Goal: Transaction & Acquisition: Purchase product/service

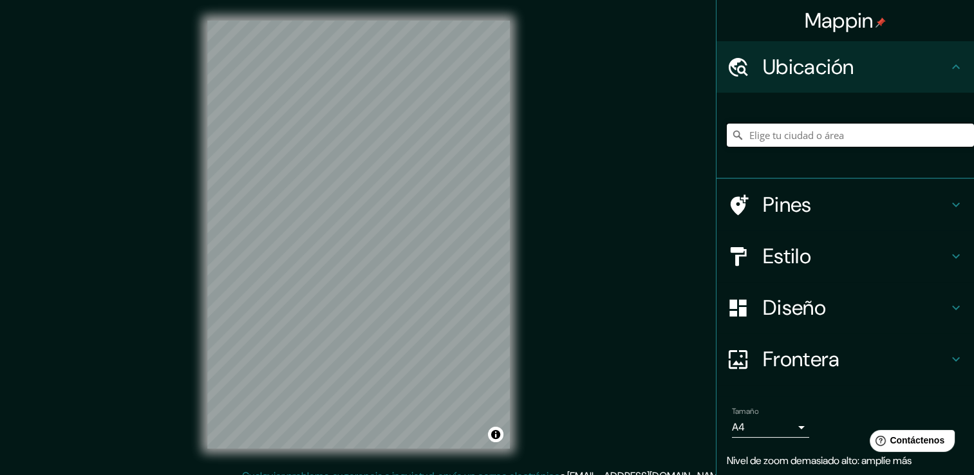
click at [813, 131] on input "Elige tu ciudad o área" at bounding box center [850, 135] width 247 height 23
click at [888, 147] on div "MANAGUA" at bounding box center [850, 135] width 247 height 64
click at [884, 138] on input "MANAGUA" at bounding box center [850, 135] width 247 height 23
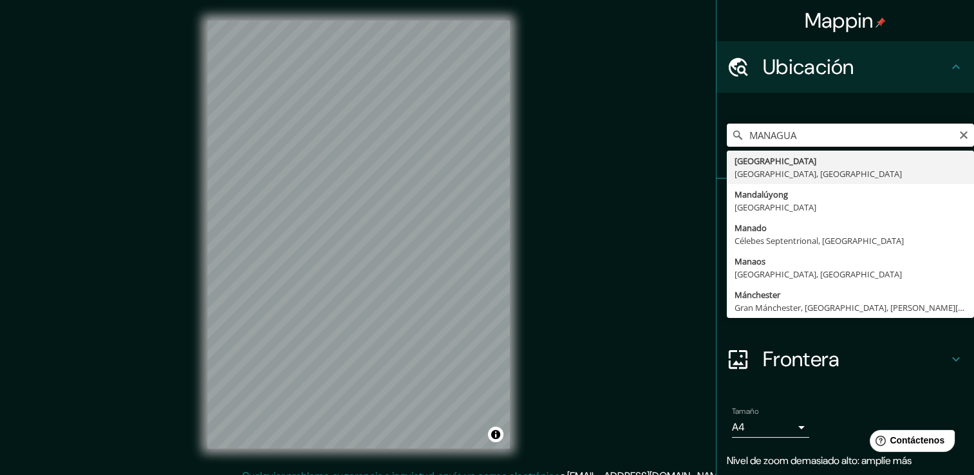
drag, startPoint x: 511, startPoint y: 170, endPoint x: 811, endPoint y: 133, distance: 302.2
click at [811, 133] on input "MANAGUA" at bounding box center [850, 135] width 247 height 23
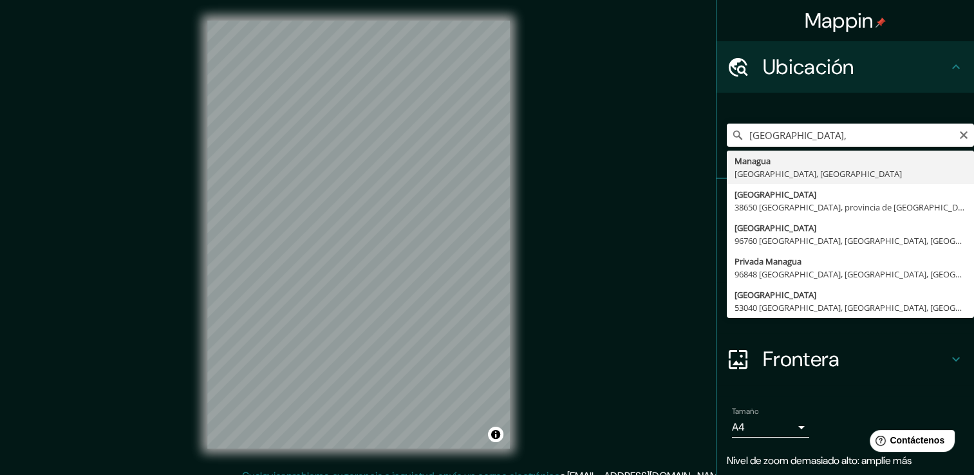
type input "Managua, Departamento de Managua, Nicaragua"
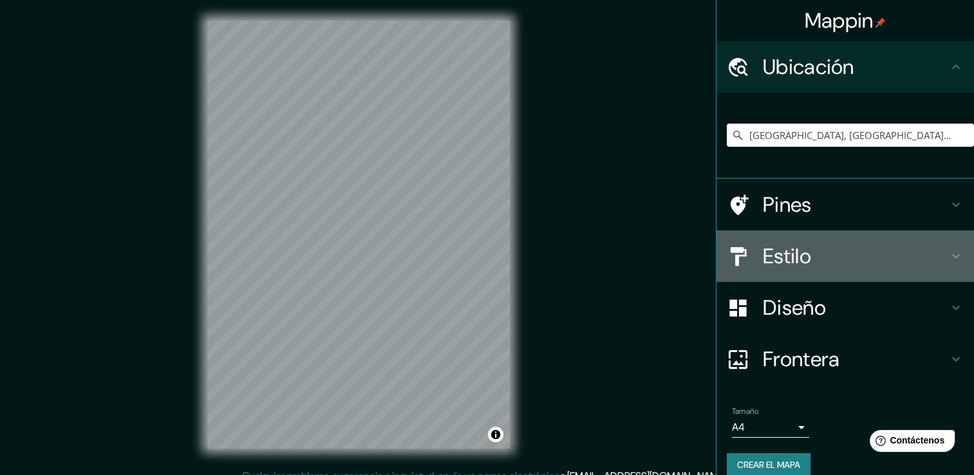
click at [763, 265] on h4 "Estilo" at bounding box center [855, 256] width 185 height 26
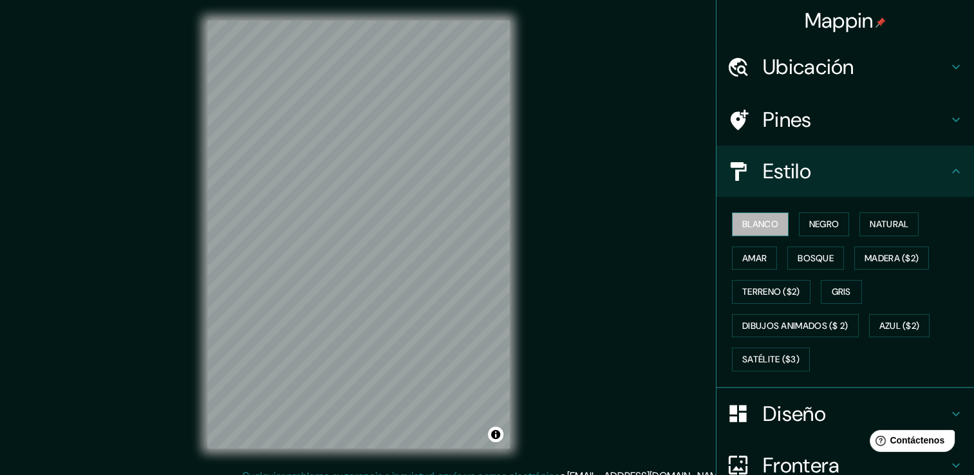
click at [756, 225] on font "Blanco" at bounding box center [760, 224] width 36 height 16
click at [811, 259] on font "Bosque" at bounding box center [816, 258] width 36 height 16
click at [818, 219] on font "Negro" at bounding box center [824, 224] width 30 height 16
click at [870, 218] on font "Natural" at bounding box center [889, 224] width 39 height 16
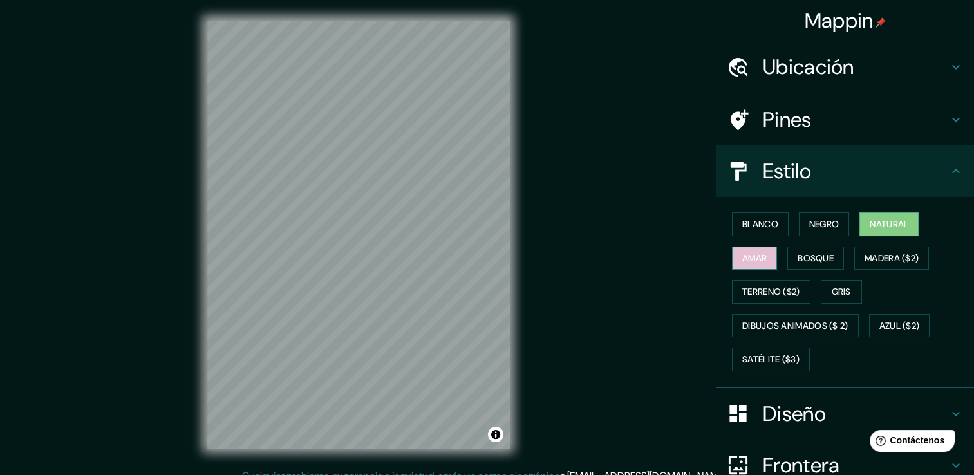
click at [750, 265] on font "Amar" at bounding box center [754, 258] width 24 height 16
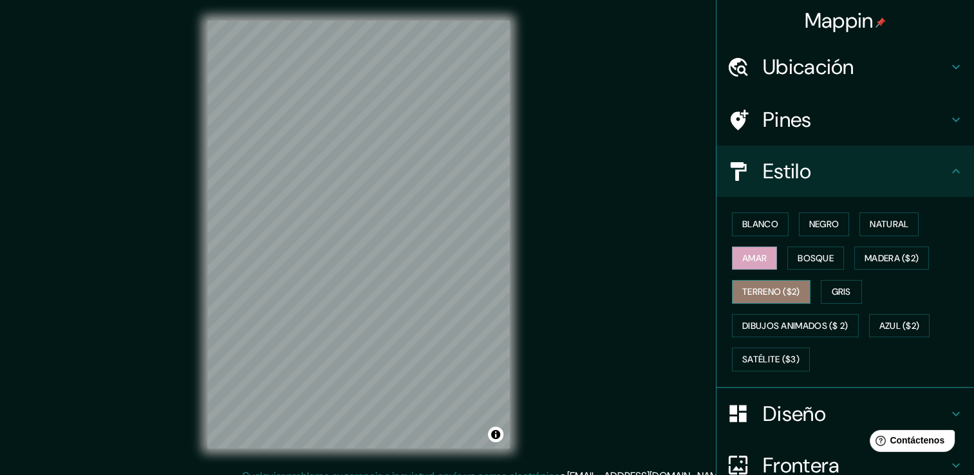
click at [785, 292] on font "Terreno ($2)" at bounding box center [771, 292] width 58 height 16
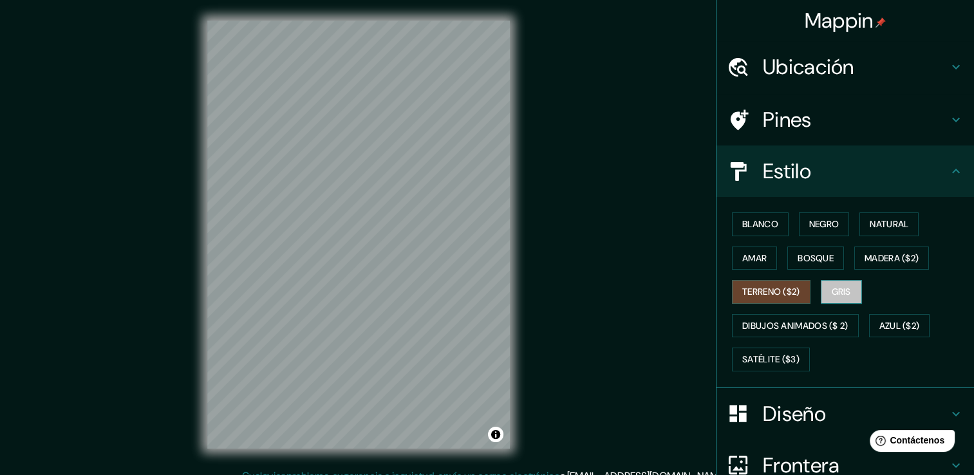
click at [832, 288] on font "Gris" at bounding box center [841, 292] width 19 height 16
click at [780, 354] on font "Satélite ($3)" at bounding box center [770, 359] width 57 height 16
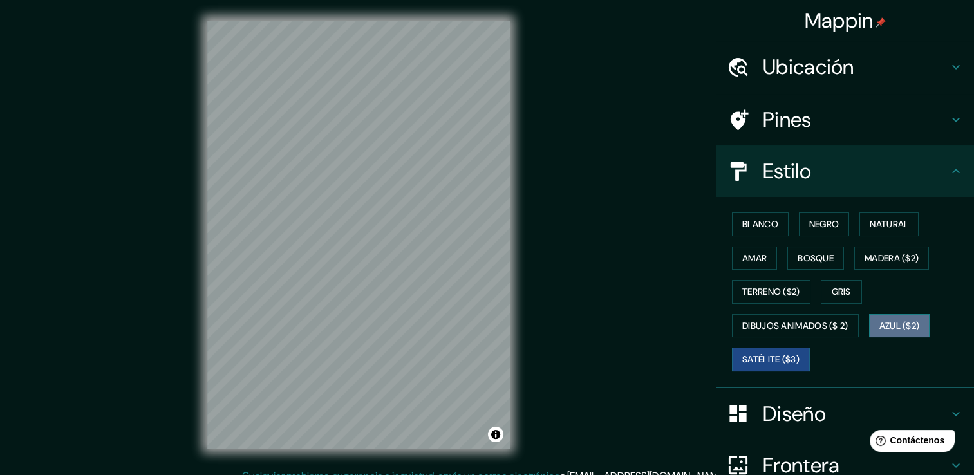
click at [888, 323] on font "Azul ($2)" at bounding box center [899, 326] width 41 height 16
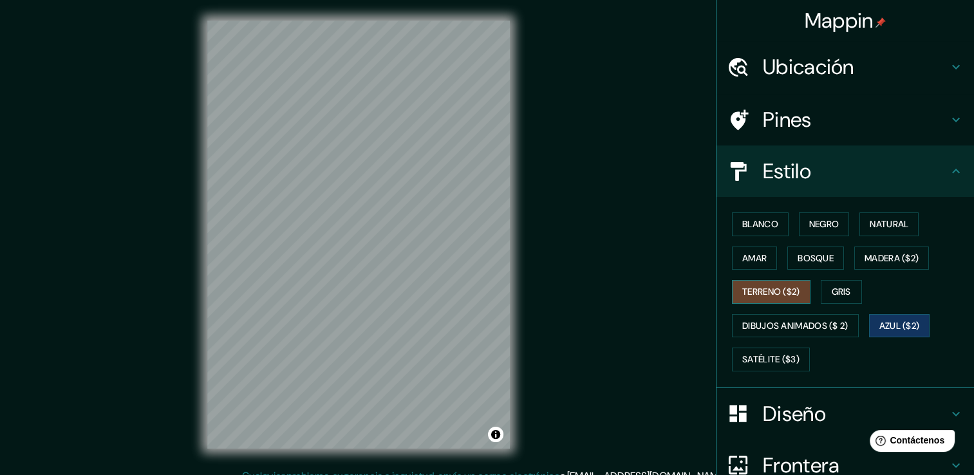
click at [783, 294] on font "Terreno ($2)" at bounding box center [771, 292] width 58 height 16
click at [496, 435] on button "Alternar atribución" at bounding box center [495, 434] width 15 height 15
click at [528, 384] on div "© Mapbox © OpenStreetMap Improve this map" at bounding box center [359, 234] width 344 height 469
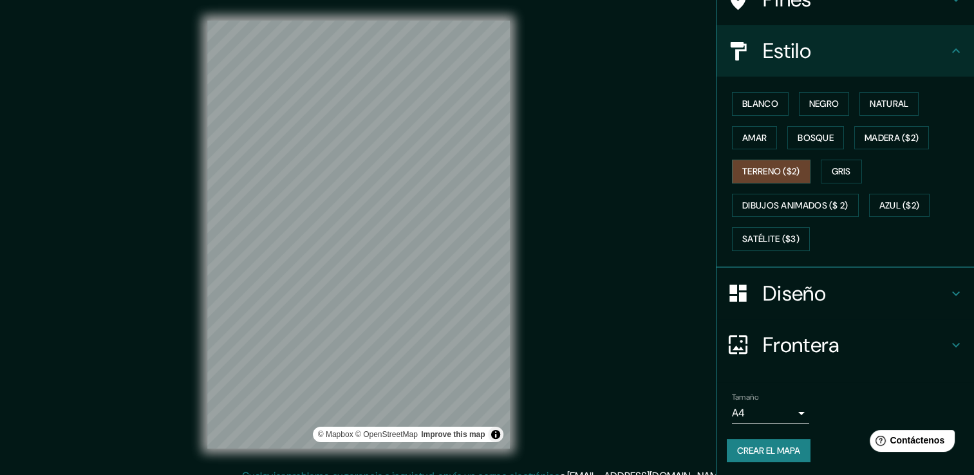
scroll to position [14, 0]
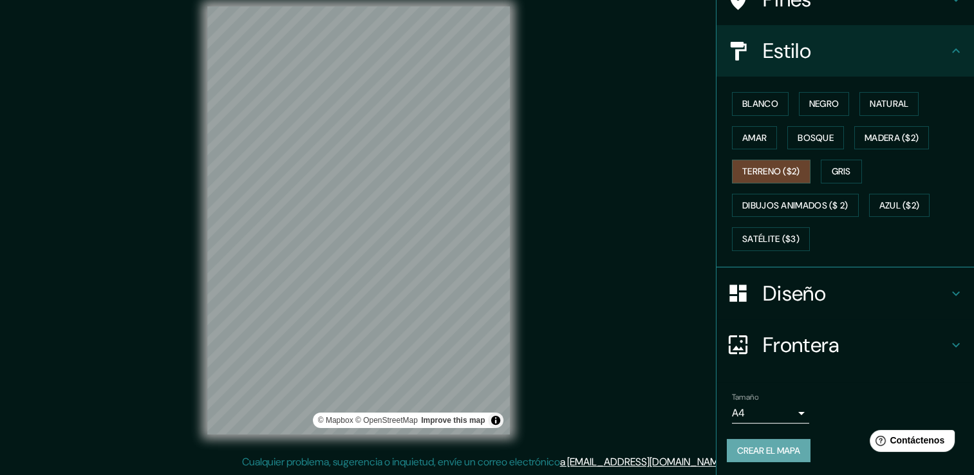
click at [772, 442] on button "Crear el mapa" at bounding box center [769, 451] width 84 height 24
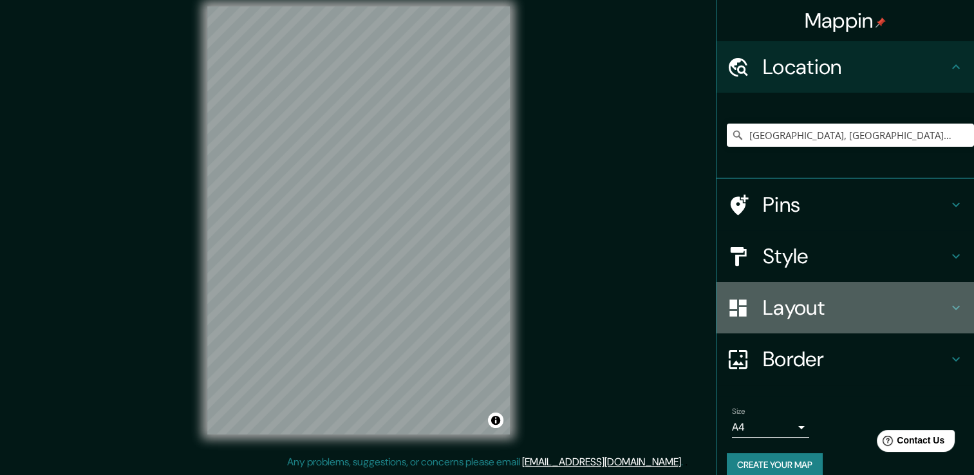
click at [814, 313] on h4 "Layout" at bounding box center [855, 308] width 185 height 26
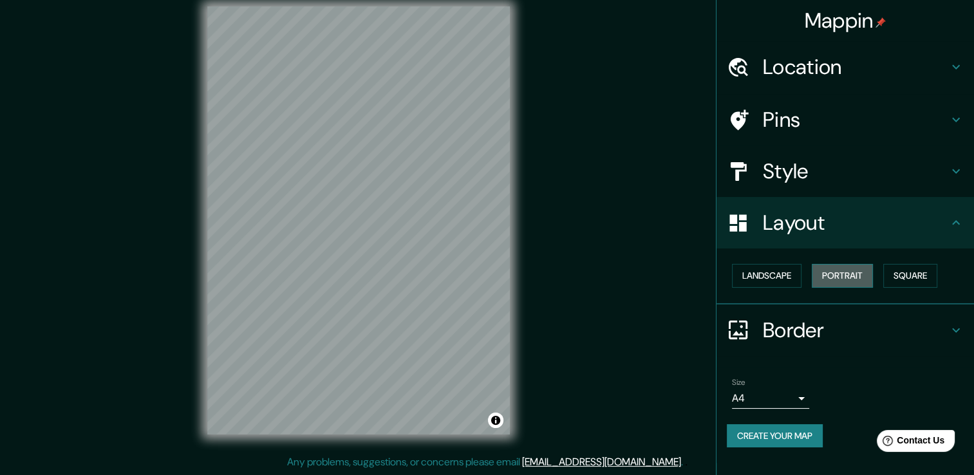
click at [823, 273] on button "Portrait" at bounding box center [842, 276] width 61 height 24
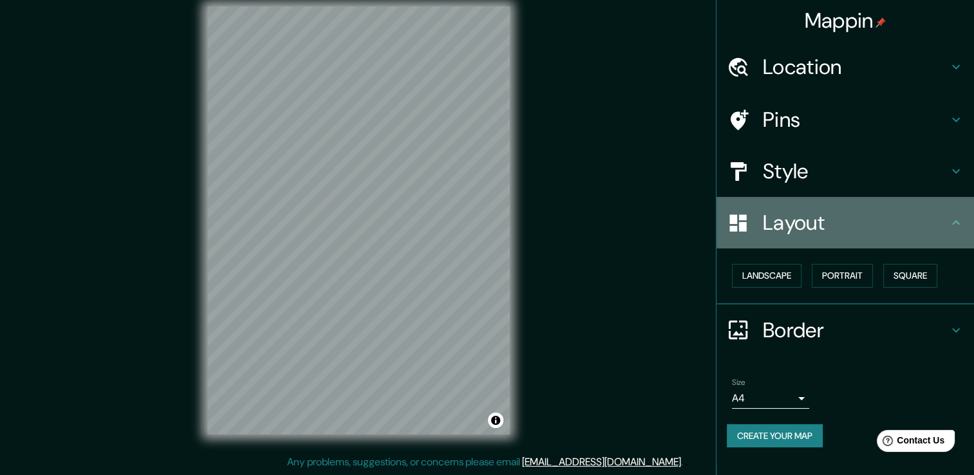
click at [945, 223] on h4 "Layout" at bounding box center [855, 223] width 185 height 26
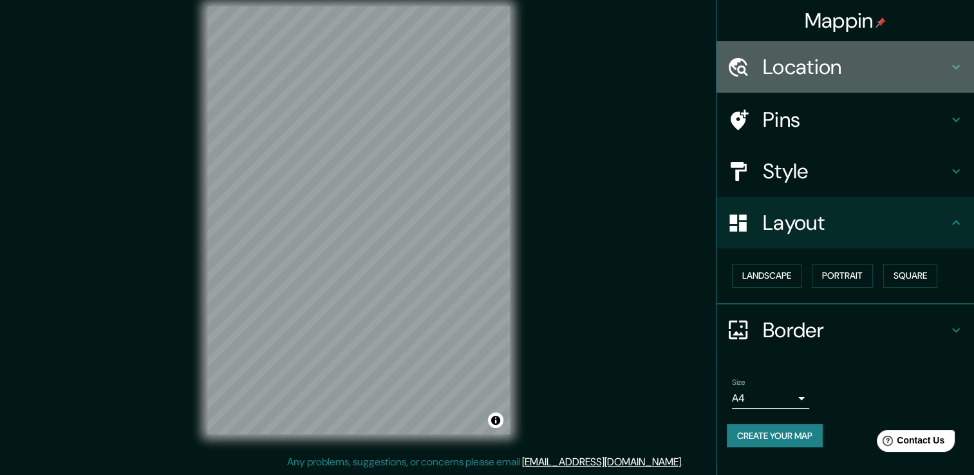
click at [829, 75] on h4 "Location" at bounding box center [855, 67] width 185 height 26
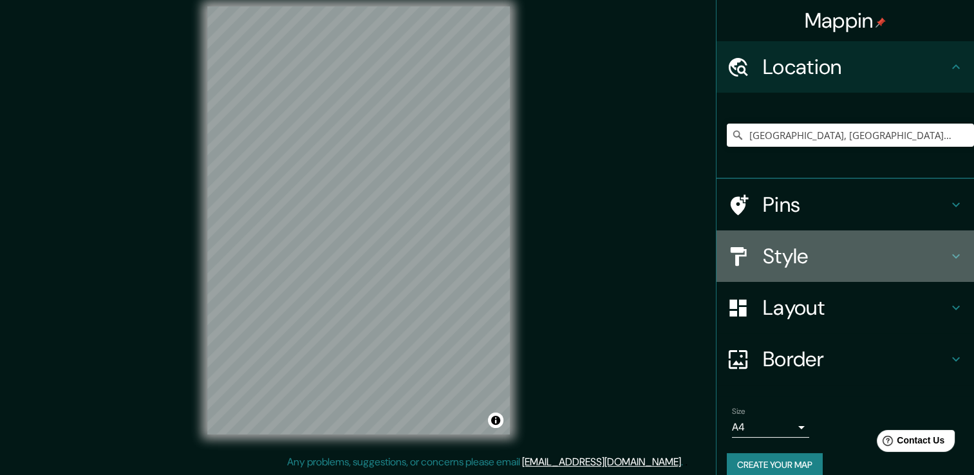
click at [807, 262] on h4 "Style" at bounding box center [855, 256] width 185 height 26
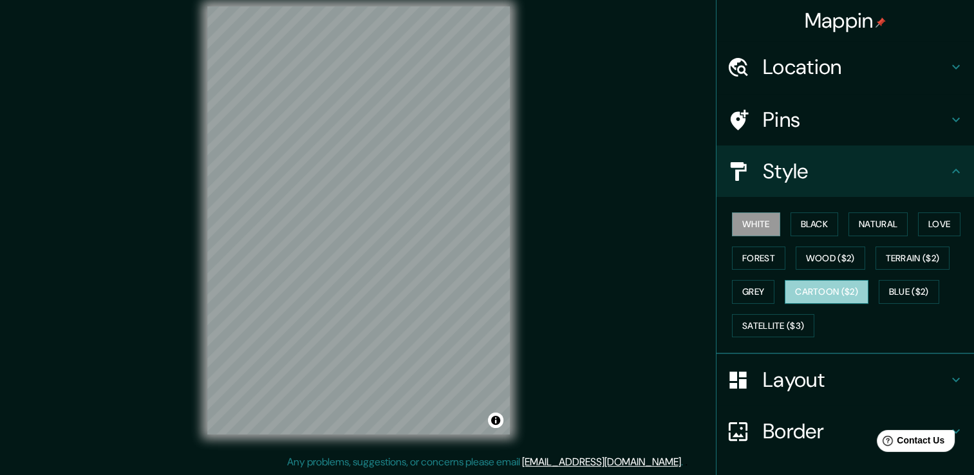
click at [788, 294] on button "Cartoon ($2)" at bounding box center [827, 292] width 84 height 24
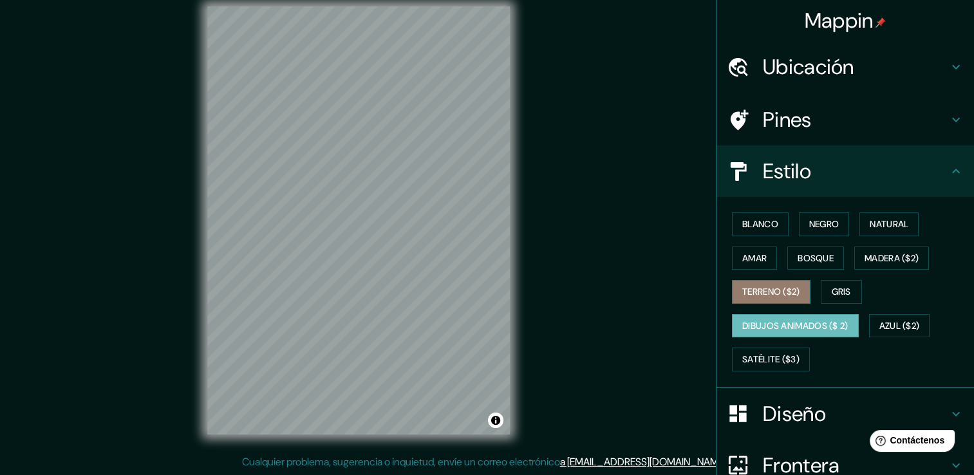
click at [758, 292] on font "Terreno ($2)" at bounding box center [771, 292] width 58 height 16
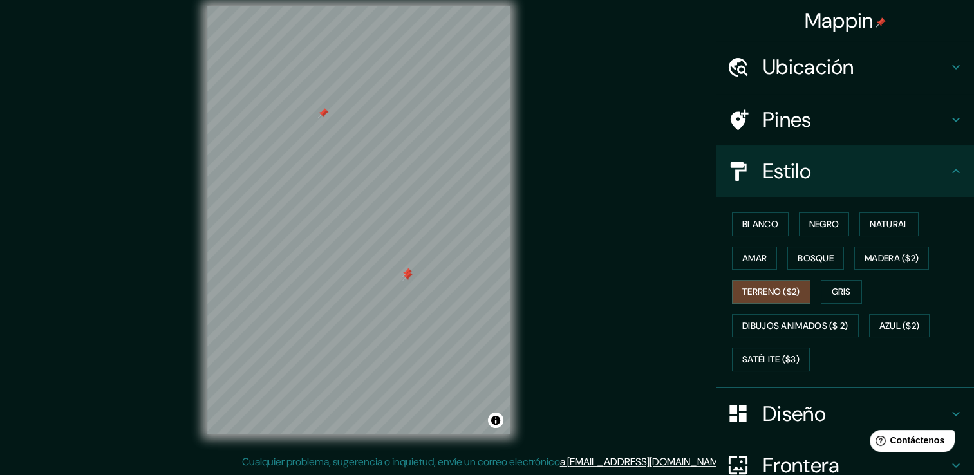
click at [402, 281] on div at bounding box center [407, 276] width 10 height 10
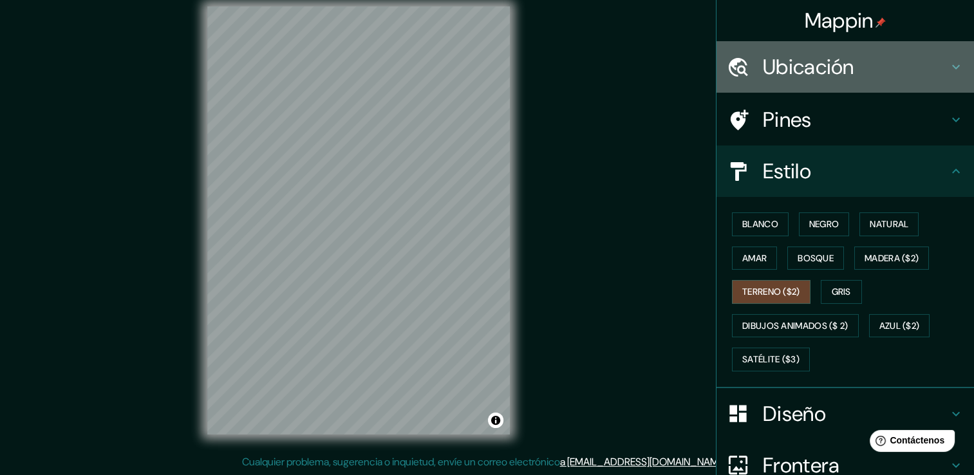
click at [826, 73] on h4 "Ubicación" at bounding box center [855, 67] width 185 height 26
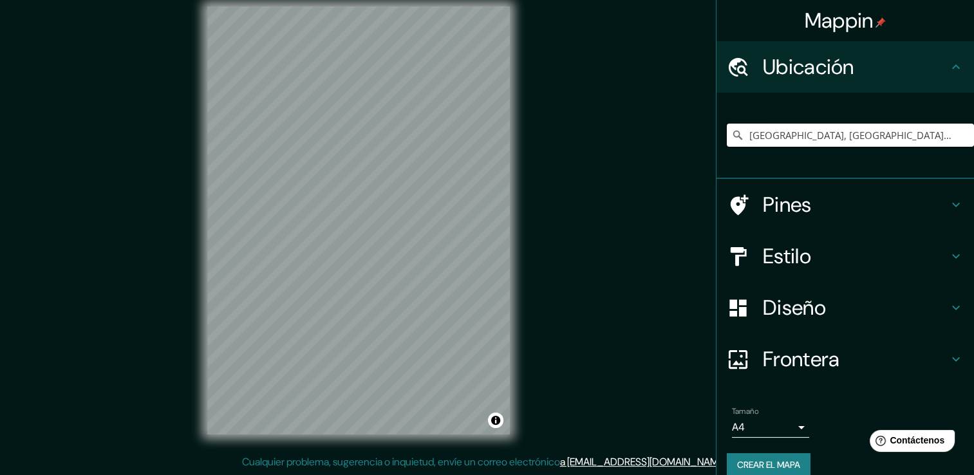
click at [931, 135] on input "Managua, Departamento de Managua, Nicaragua" at bounding box center [850, 135] width 247 height 23
click at [940, 136] on input "Managua, Departamento de Managua, Nicaragua" at bounding box center [850, 135] width 247 height 23
click at [948, 136] on input "Managua, Departamento de Managua, Nicaragua" at bounding box center [850, 135] width 247 height 23
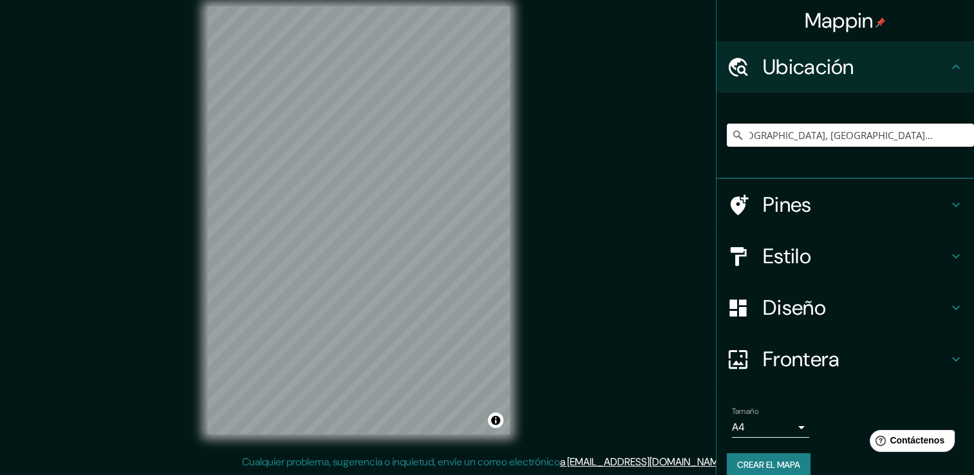
click at [941, 136] on input "Managua, Departamento de Managua, Nicaragua" at bounding box center [850, 135] width 247 height 23
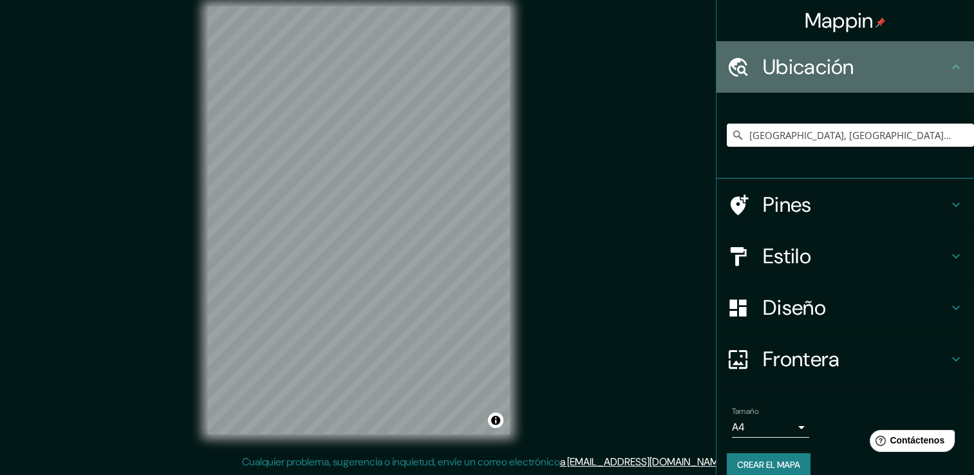
click at [930, 66] on h4 "Ubicación" at bounding box center [855, 67] width 185 height 26
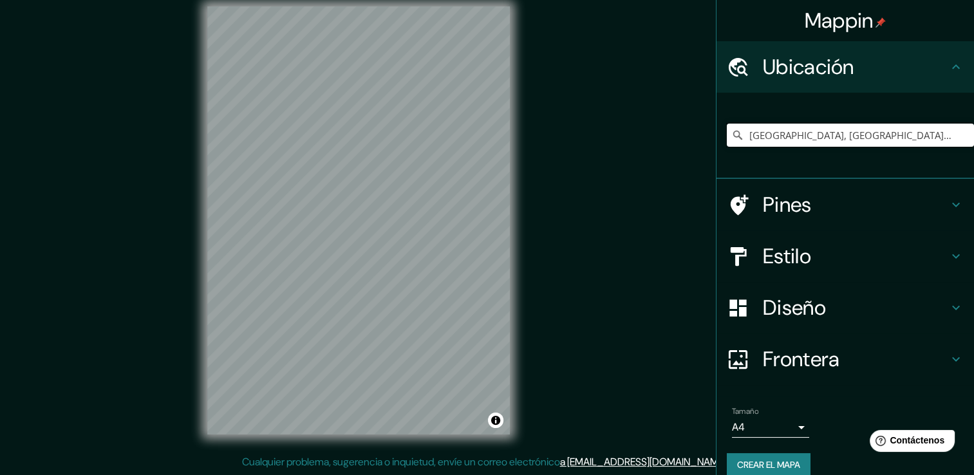
click at [899, 135] on input "Managua, Departamento de Managua, Nicaragua" at bounding box center [850, 135] width 247 height 23
click at [731, 135] on icon at bounding box center [737, 135] width 13 height 13
click at [731, 133] on icon at bounding box center [737, 135] width 13 height 13
click at [942, 133] on input "Managua, Departamento de Managua, Nicaragua" at bounding box center [850, 135] width 247 height 23
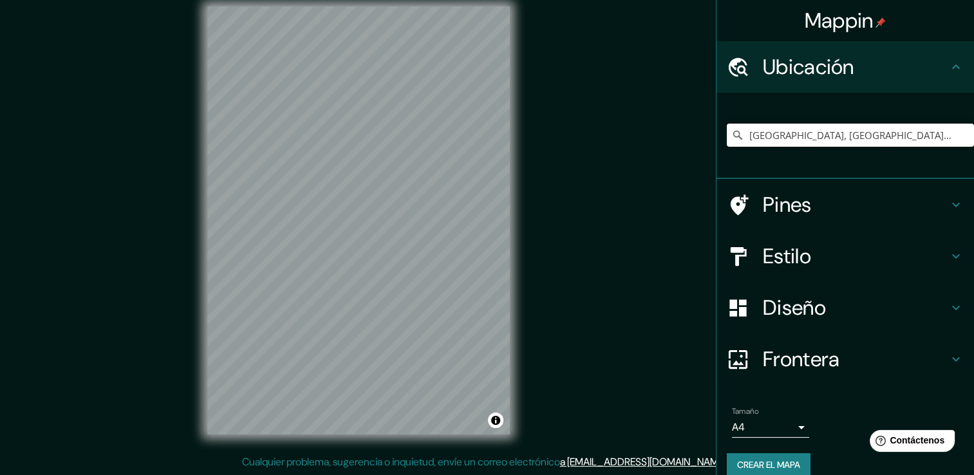
scroll to position [0, 19]
drag, startPoint x: 922, startPoint y: 134, endPoint x: 959, endPoint y: 142, distance: 38.1
click at [959, 142] on input "Managua, Departamento de Managua, Nicaragua" at bounding box center [850, 135] width 247 height 23
click at [945, 130] on input "Managua, Departamento de Managua, Nicaragua" at bounding box center [850, 135] width 247 height 23
click at [942, 138] on input "Managua, Departamento de Managua, Nicaragua" at bounding box center [850, 135] width 247 height 23
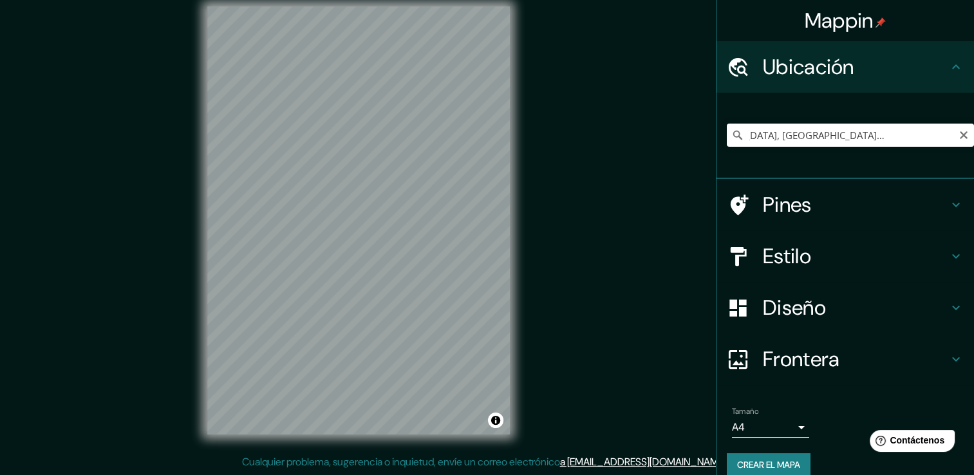
scroll to position [0, 0]
click at [731, 136] on icon at bounding box center [737, 135] width 13 height 13
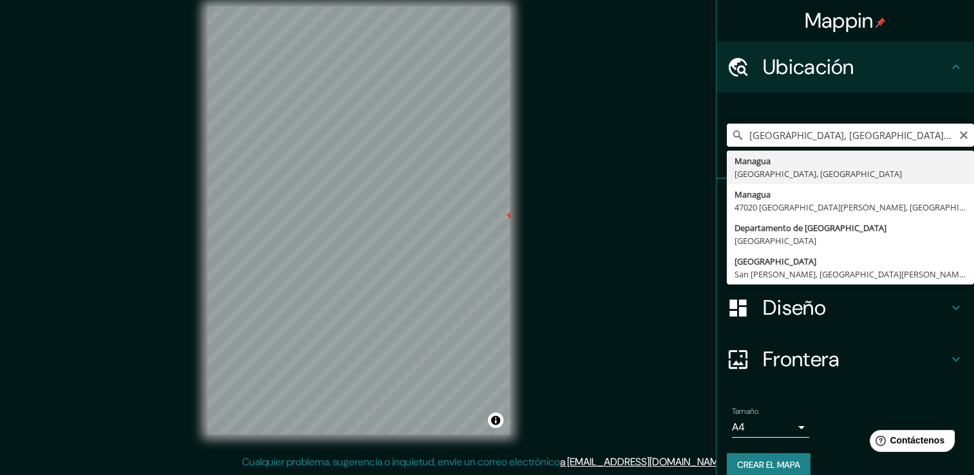
click at [922, 135] on input "Managua, Departamento de Managua, Nicaragua china mall" at bounding box center [850, 135] width 247 height 23
click at [934, 137] on input "Managua, Departamento de Managua, Nicaragua china mall" at bounding box center [850, 135] width 247 height 23
drag, startPoint x: 942, startPoint y: 138, endPoint x: 962, endPoint y: 136, distance: 20.6
click at [962, 136] on input "Managua, Departamento de Managua, Nicaragua china mall" at bounding box center [850, 135] width 247 height 23
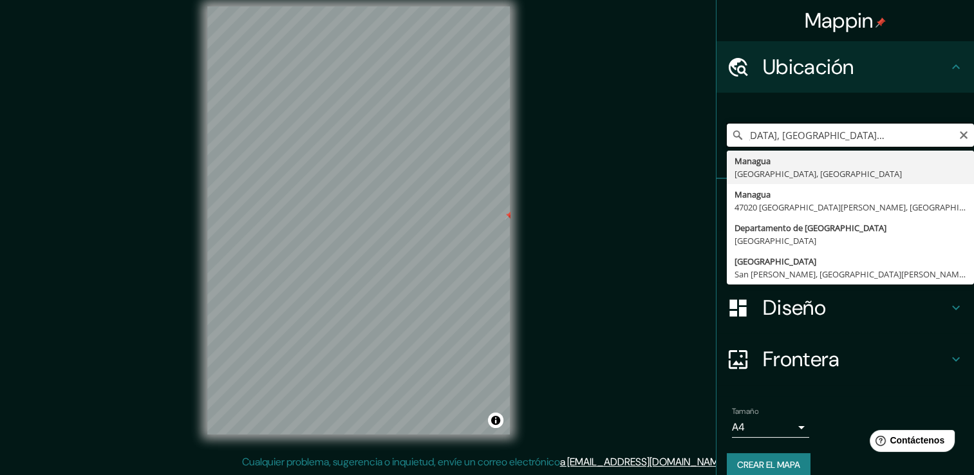
click at [940, 135] on input "Managua, Departamento de Managua, Nicaragua china mall" at bounding box center [850, 135] width 247 height 23
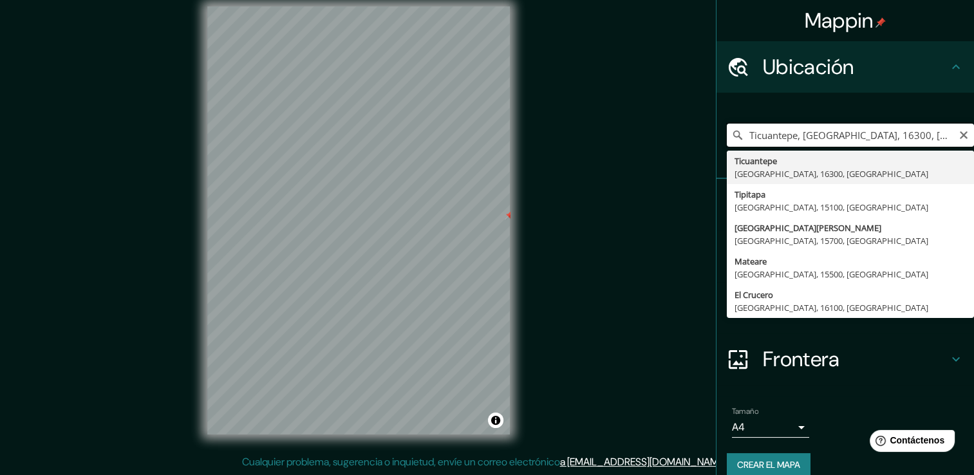
scroll to position [0, 0]
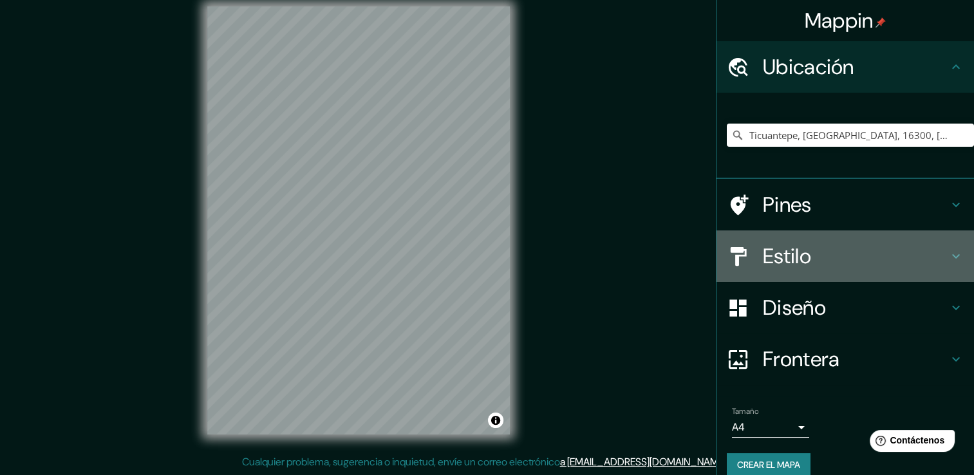
click at [948, 256] on icon at bounding box center [955, 255] width 15 height 15
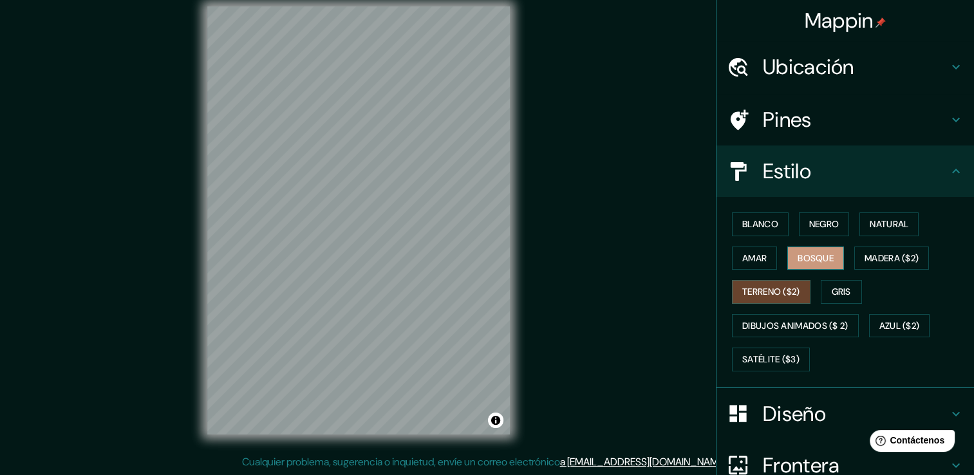
click at [803, 254] on font "Bosque" at bounding box center [816, 258] width 36 height 16
click at [770, 352] on font "Satélite ($3)" at bounding box center [770, 359] width 57 height 16
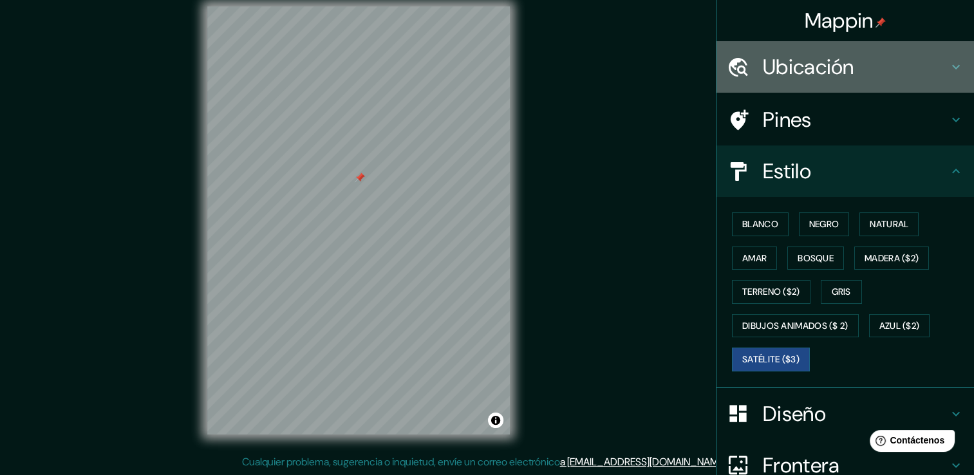
click at [745, 61] on div at bounding box center [745, 67] width 36 height 23
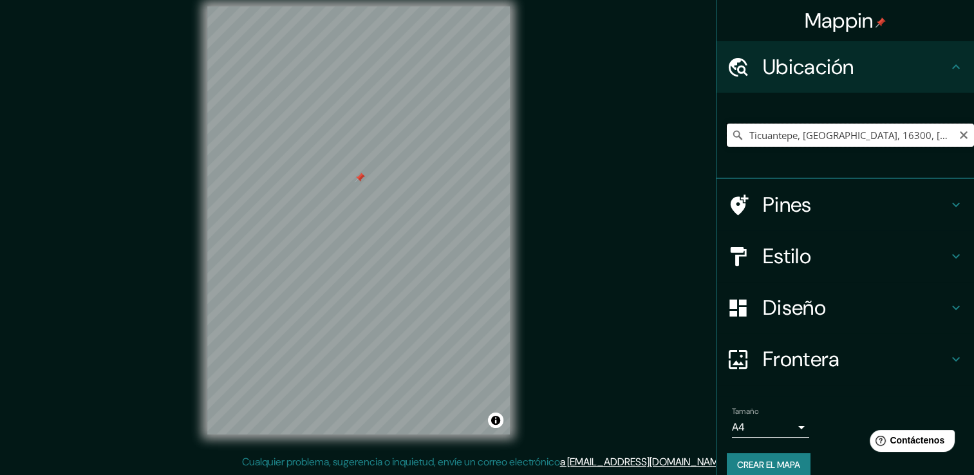
click at [787, 138] on input "Ticuantepe, Departamento de Managua, 16300, Nicaragua" at bounding box center [850, 135] width 247 height 23
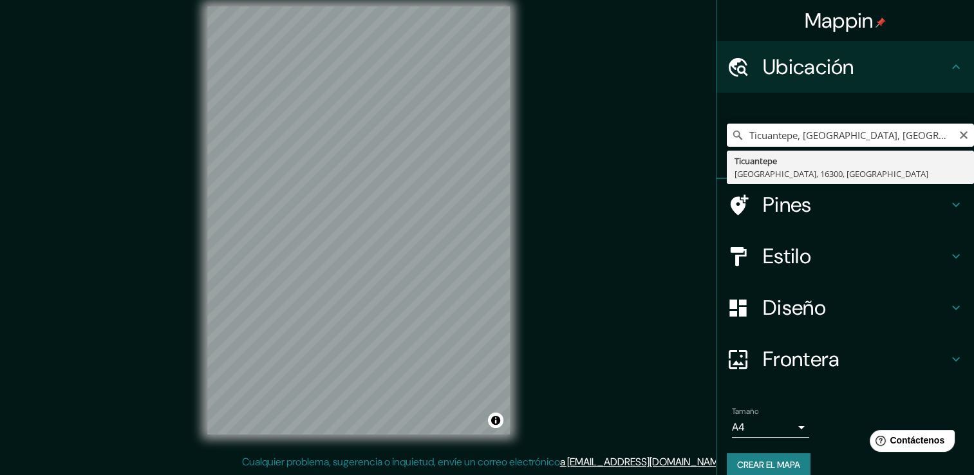
click at [795, 136] on input "Ticuantepe, Departamento de Managua, Nicaragua" at bounding box center [850, 135] width 247 height 23
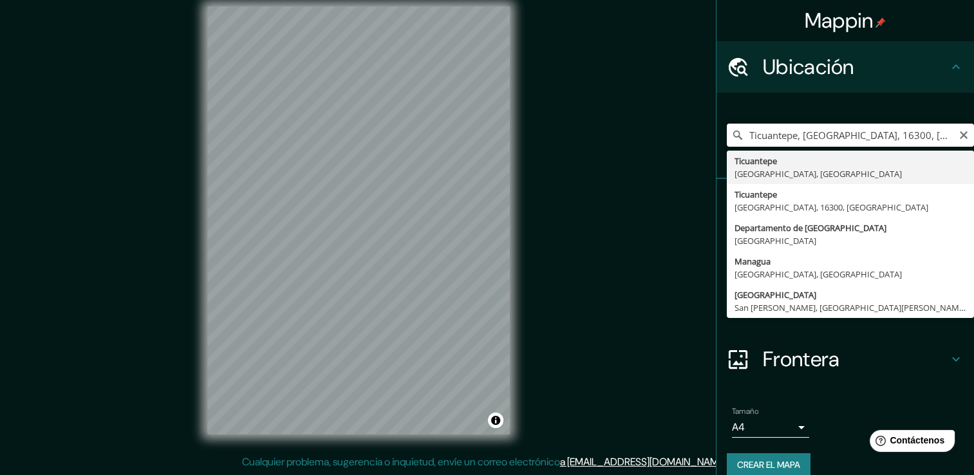
click at [795, 136] on input "Ticuantepe, Departamento de Managua, 16300, Nicaragua" at bounding box center [850, 135] width 247 height 23
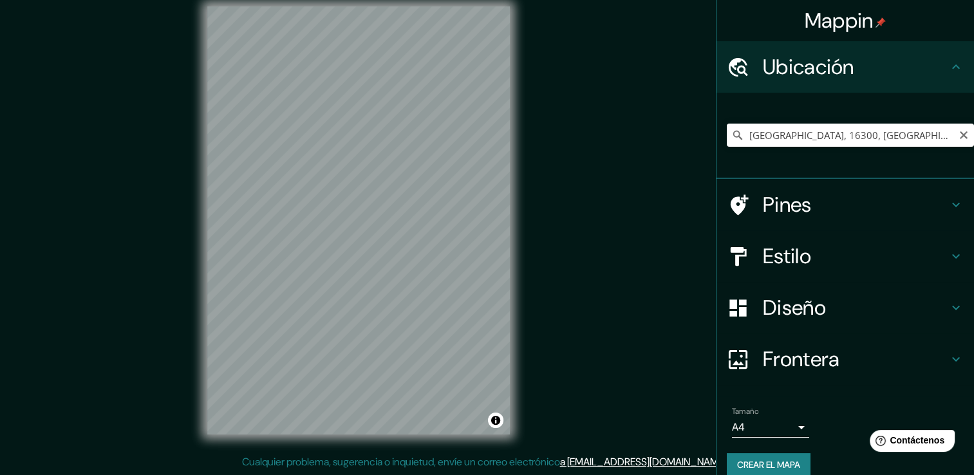
click at [731, 133] on icon at bounding box center [737, 135] width 13 height 13
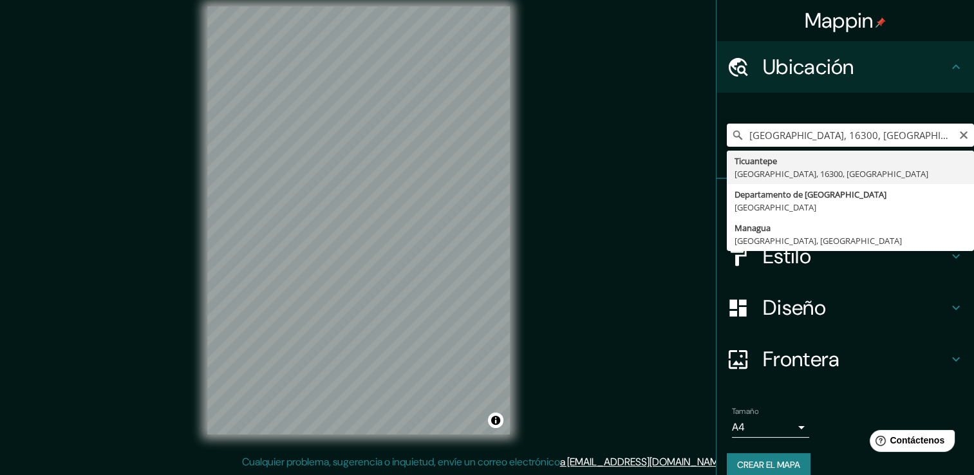
click at [898, 135] on input "Departamento de Managua, 16300, Nicaragua" at bounding box center [850, 135] width 247 height 23
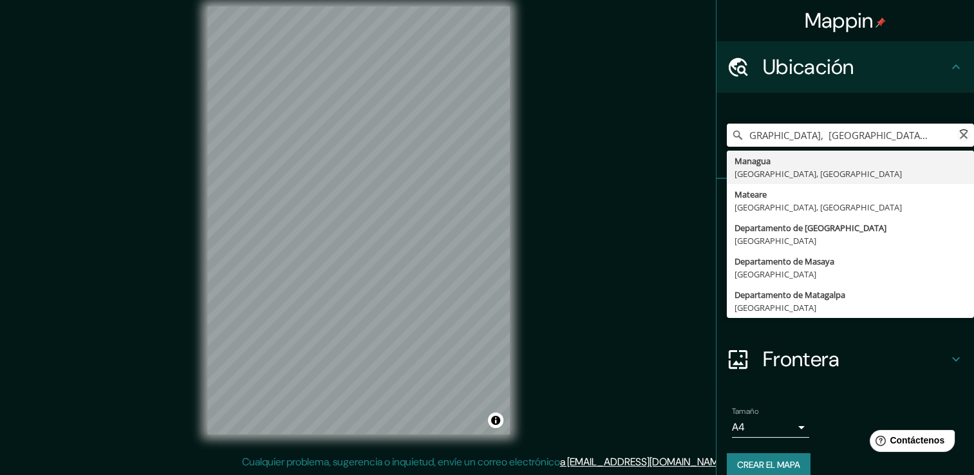
scroll to position [0, 26]
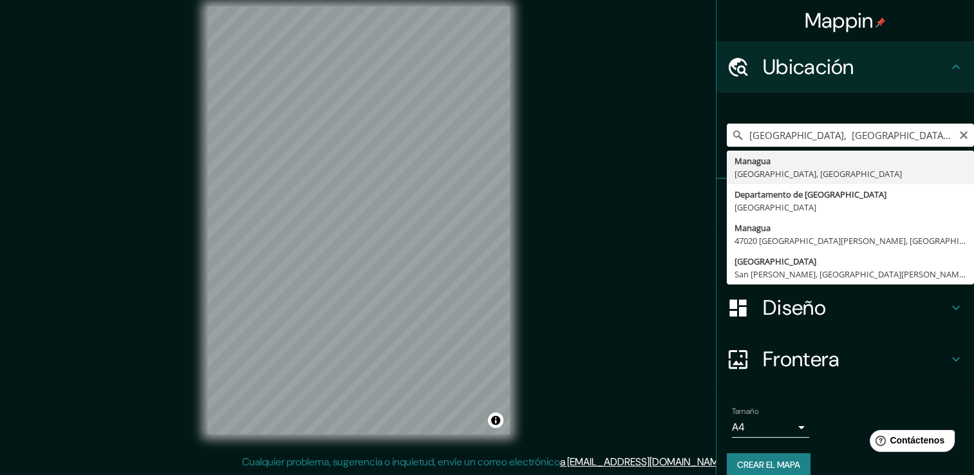
type input "Managua, Departamento de Managua, Nicaragua"
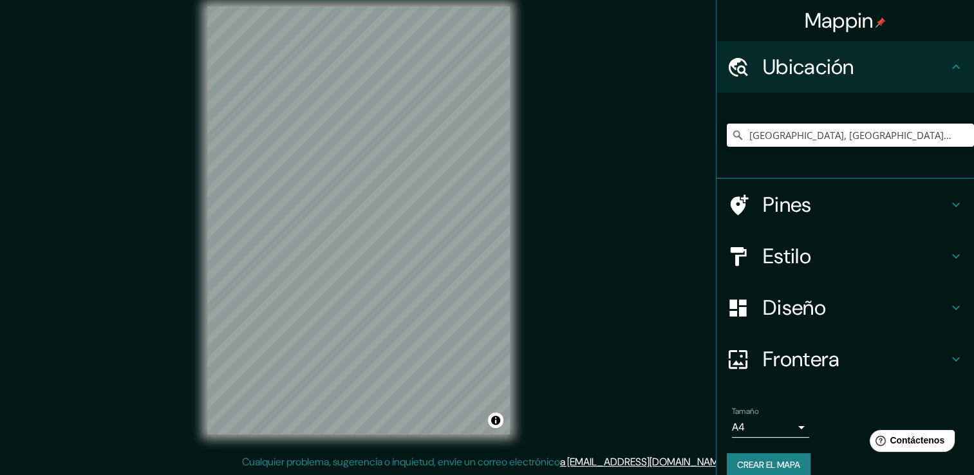
scroll to position [0, 0]
click at [157, 71] on div "Mappin Ubicación Managua, Departamento de Managua, Nicaragua Pines Estilo Diseñ…" at bounding box center [487, 230] width 974 height 489
click at [205, 220] on div "© Mapbox © OpenStreetMap Improve this map © Maxar" at bounding box center [359, 220] width 344 height 469
click at [162, 164] on div "Mappin Ubicación Managua, Departamento de Managua, Nicaragua Pines Estilo Diseñ…" at bounding box center [487, 230] width 974 height 489
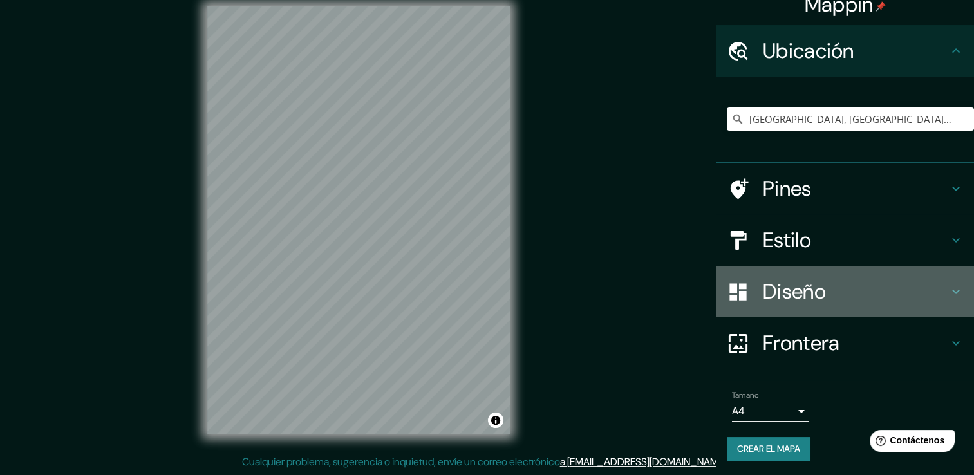
click at [805, 293] on h4 "Diseño" at bounding box center [855, 292] width 185 height 26
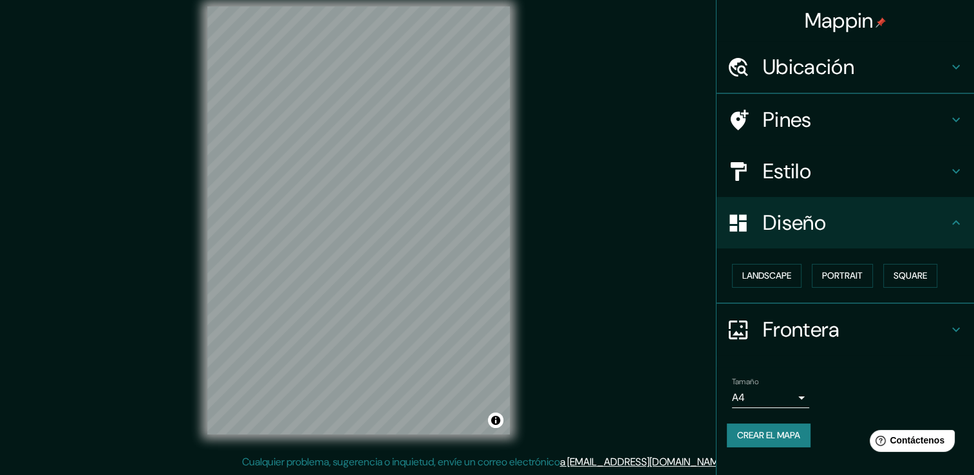
scroll to position [0, 0]
click at [800, 171] on h4 "Estilo" at bounding box center [855, 171] width 185 height 26
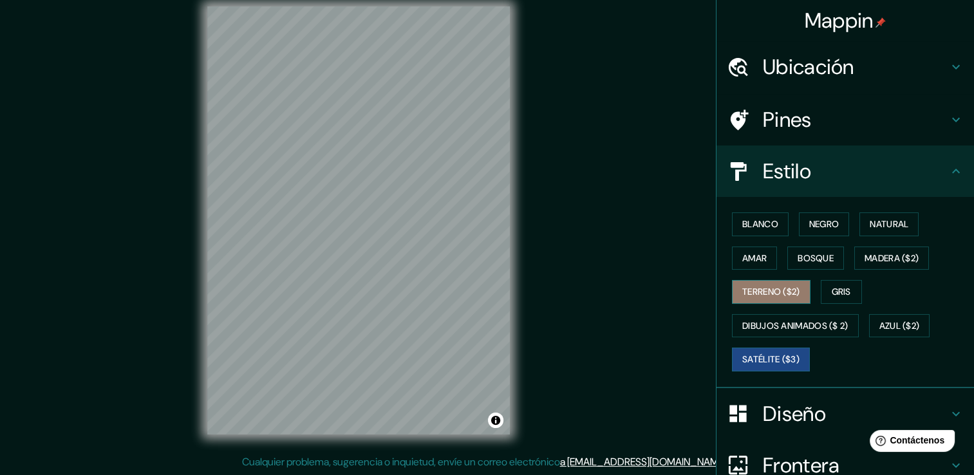
click at [760, 290] on font "Terreno ($2)" at bounding box center [771, 292] width 58 height 16
click at [766, 358] on font "Satélite ($3)" at bounding box center [770, 359] width 57 height 16
click at [803, 257] on font "Bosque" at bounding box center [816, 258] width 36 height 16
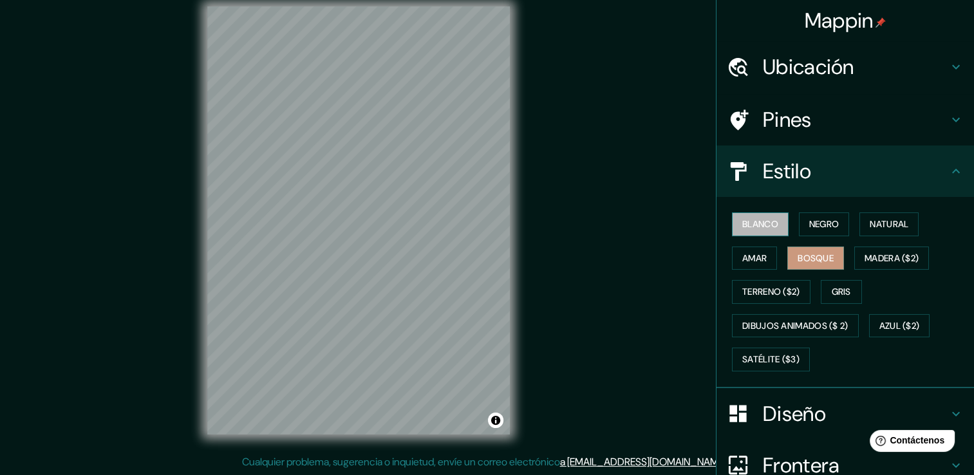
click at [774, 222] on button "Blanco" at bounding box center [760, 224] width 57 height 24
click at [757, 260] on font "Amar" at bounding box center [754, 258] width 24 height 16
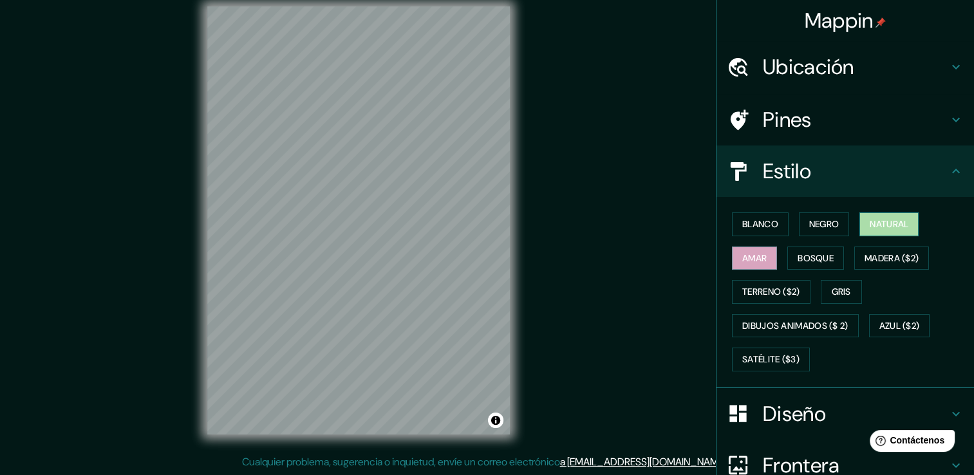
click at [870, 216] on font "Natural" at bounding box center [889, 224] width 39 height 16
click at [775, 359] on font "Satélite ($3)" at bounding box center [770, 359] width 57 height 16
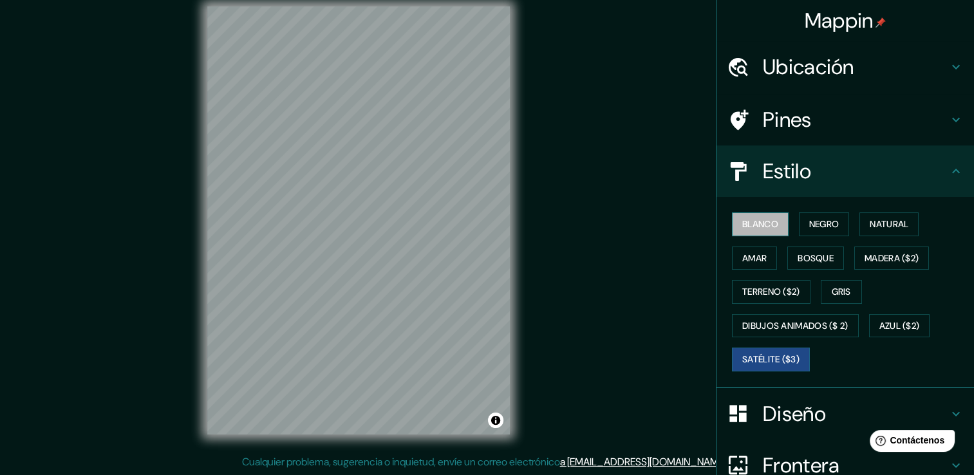
click at [751, 223] on font "Blanco" at bounding box center [760, 224] width 36 height 16
click at [823, 225] on font "Negro" at bounding box center [824, 224] width 30 height 16
click at [879, 210] on div "Blanco Negro Natural Amar Bosque Madera ($2) Terreno ($2) Gris Dibujos animados…" at bounding box center [850, 291] width 247 height 169
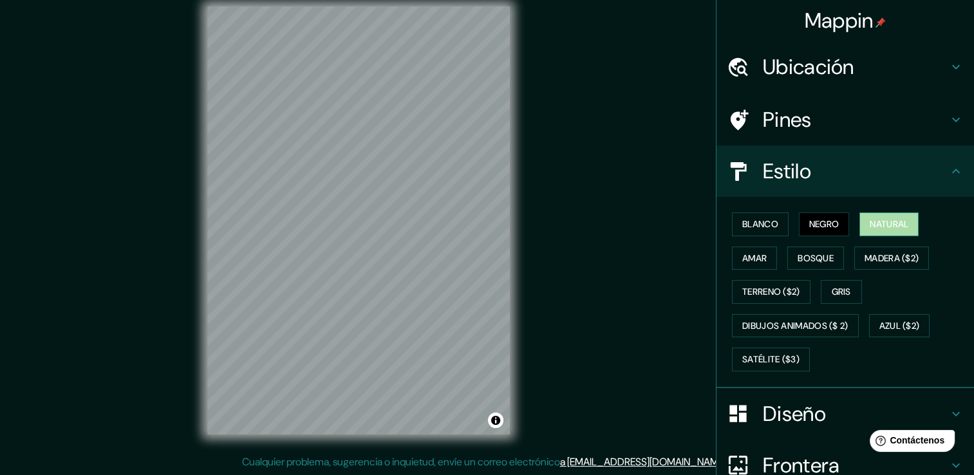
click at [881, 215] on button "Natural" at bounding box center [888, 224] width 59 height 24
click at [745, 260] on font "Amar" at bounding box center [754, 258] width 24 height 16
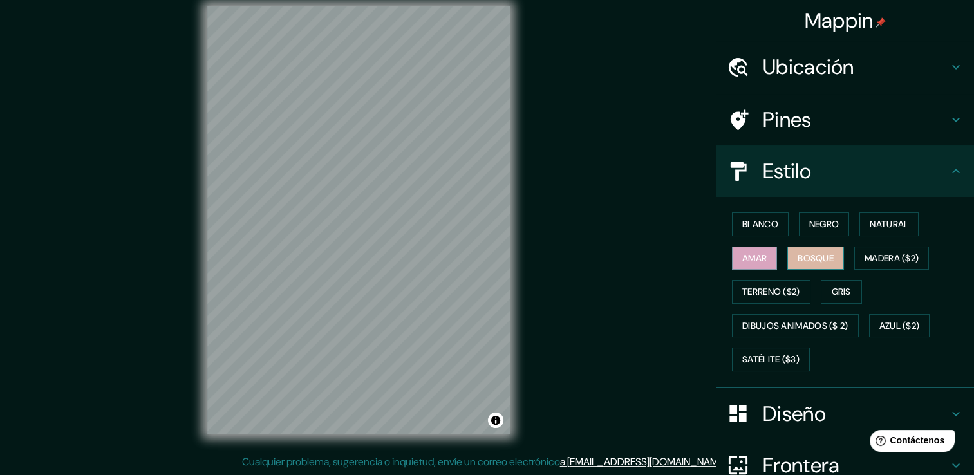
click at [803, 264] on font "Bosque" at bounding box center [816, 258] width 36 height 16
click at [879, 253] on font "Madera ($2)" at bounding box center [892, 258] width 54 height 16
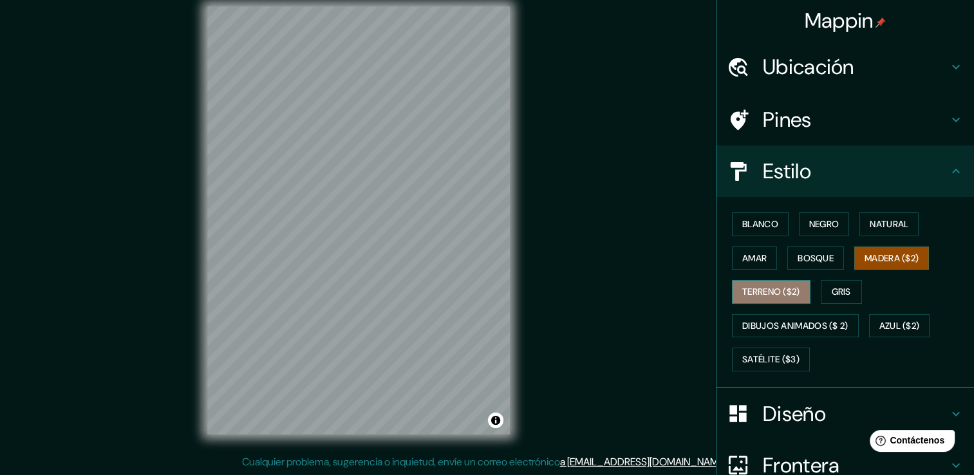
click at [760, 294] on font "Terreno ($2)" at bounding box center [771, 292] width 58 height 16
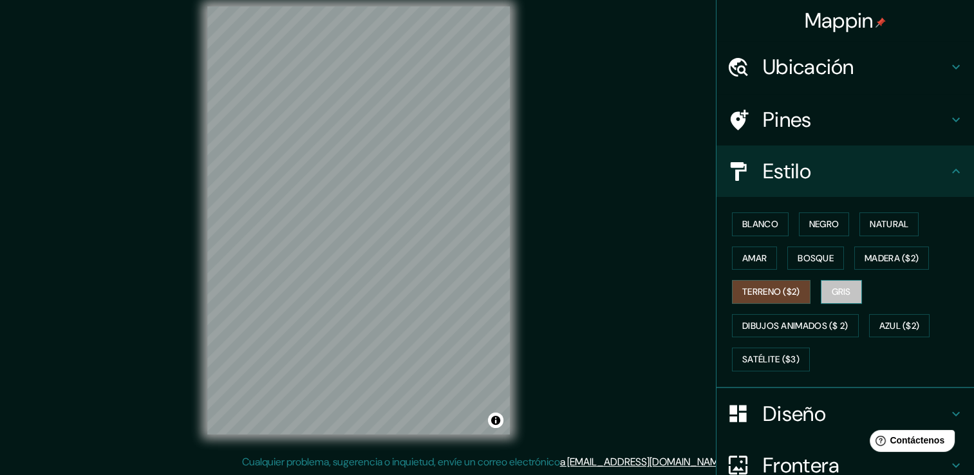
click at [832, 288] on font "Gris" at bounding box center [841, 292] width 19 height 16
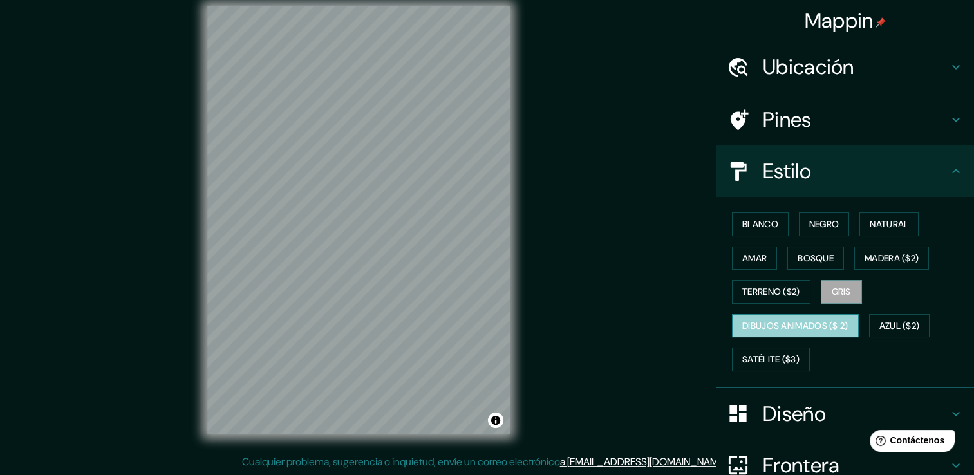
click at [762, 320] on font "Dibujos animados ($ 2)" at bounding box center [795, 326] width 106 height 16
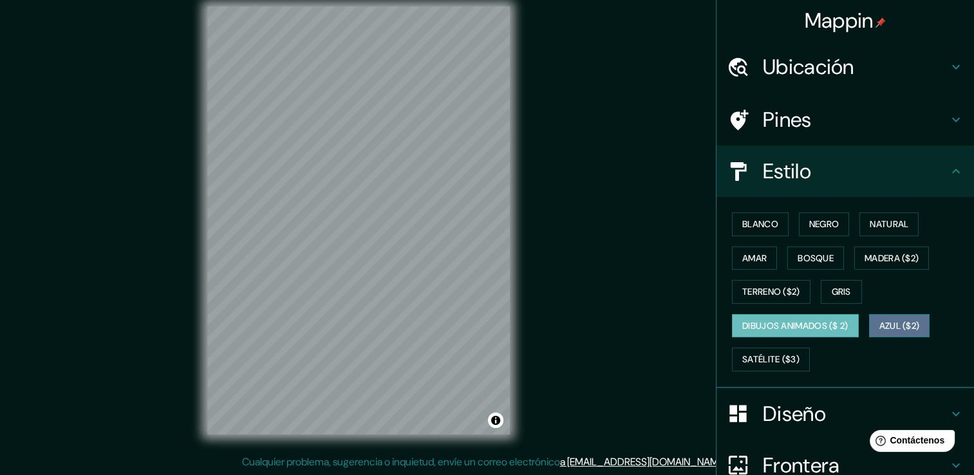
click at [895, 325] on font "Azul ($2)" at bounding box center [899, 326] width 41 height 16
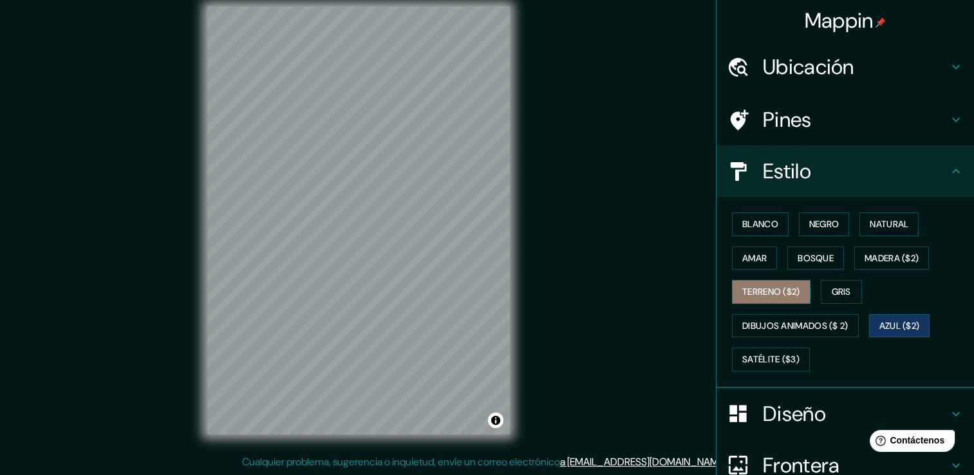
click at [761, 294] on font "Terreno ($2)" at bounding box center [771, 292] width 58 height 16
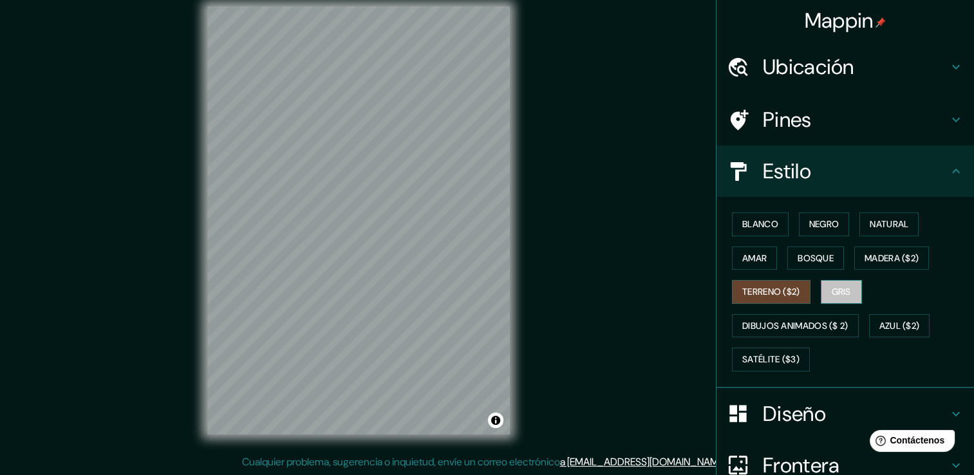
click at [823, 287] on button "Gris" at bounding box center [841, 292] width 41 height 24
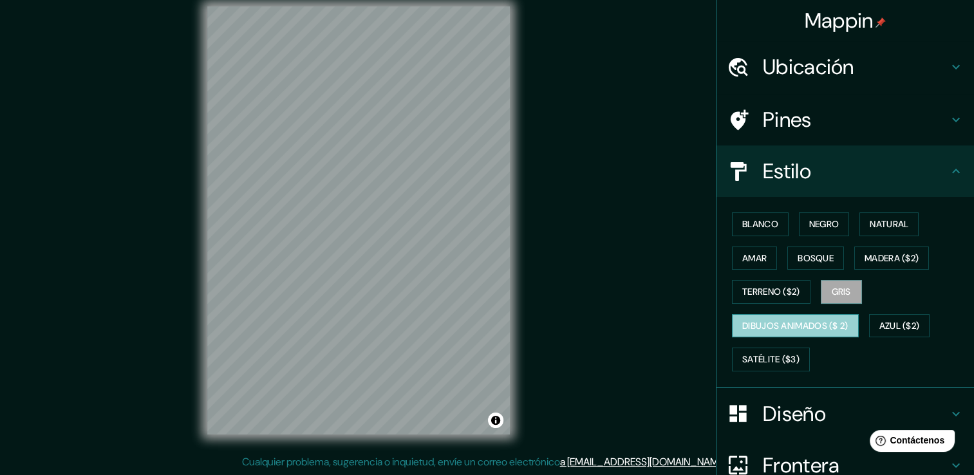
click at [792, 326] on font "Dibujos animados ($ 2)" at bounding box center [795, 326] width 106 height 16
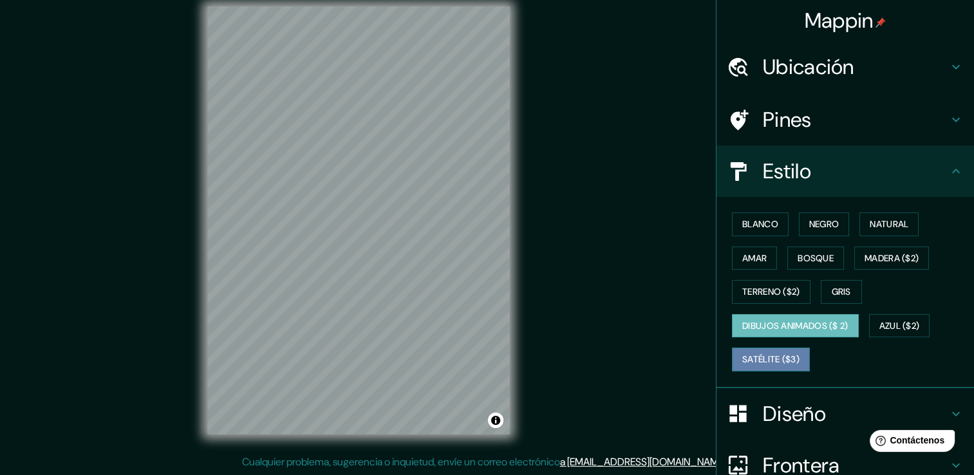
click at [774, 357] on font "Satélite ($3)" at bounding box center [770, 359] width 57 height 16
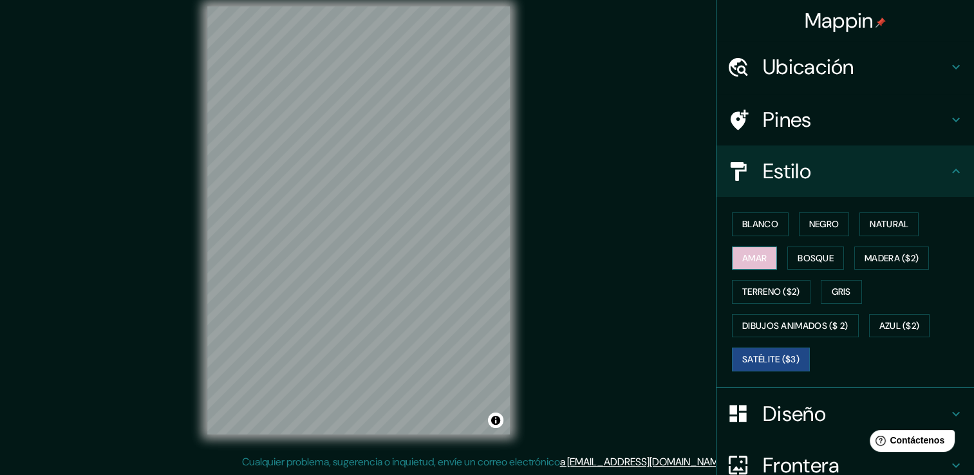
click at [747, 251] on font "Amar" at bounding box center [754, 258] width 24 height 16
click at [788, 250] on button "Bosque" at bounding box center [815, 259] width 57 height 24
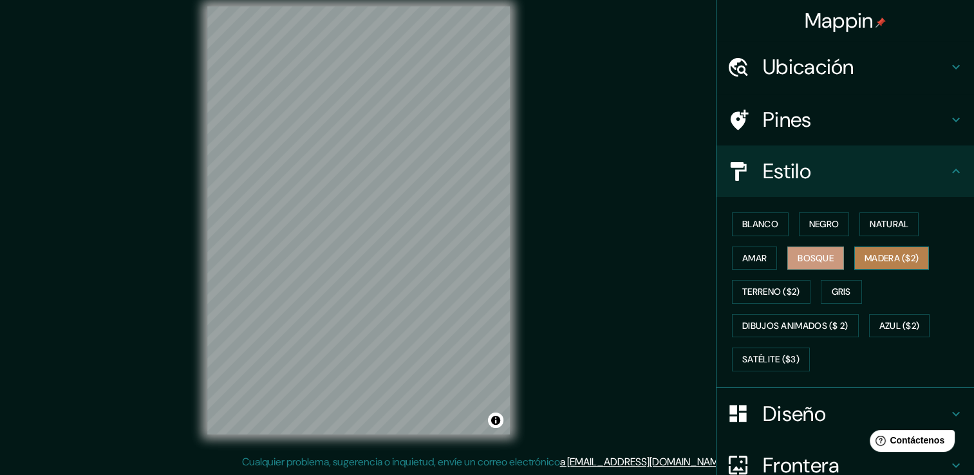
click at [890, 255] on font "Madera ($2)" at bounding box center [892, 258] width 54 height 16
click at [810, 254] on font "Bosque" at bounding box center [816, 258] width 36 height 16
click at [751, 360] on font "Satélite ($3)" at bounding box center [770, 359] width 57 height 16
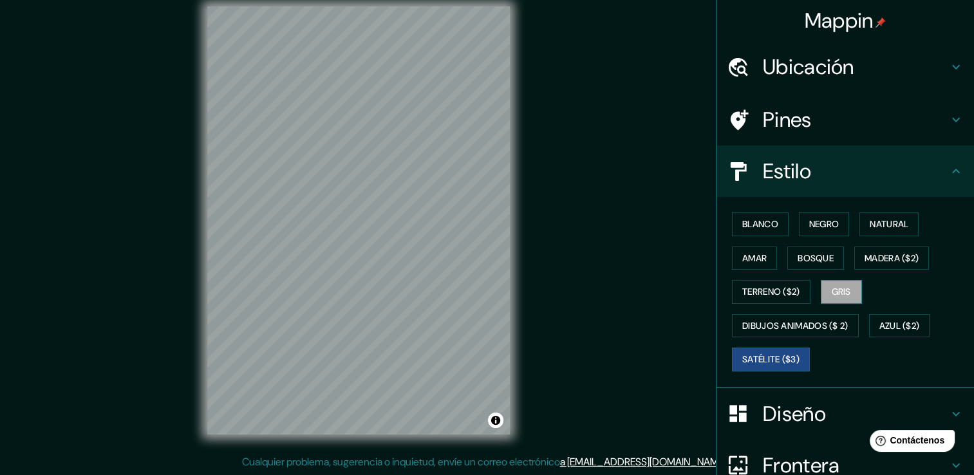
click at [832, 292] on font "Gris" at bounding box center [841, 292] width 19 height 16
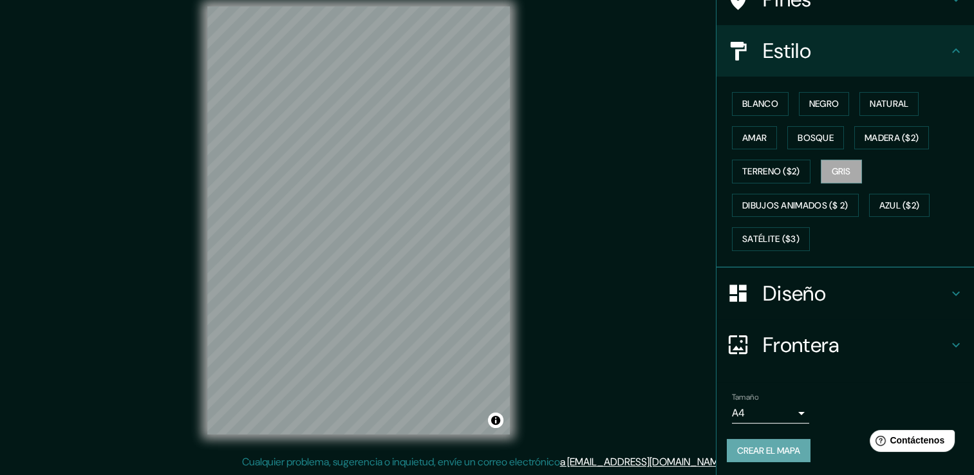
click at [773, 444] on button "Crear el mapa" at bounding box center [769, 451] width 84 height 24
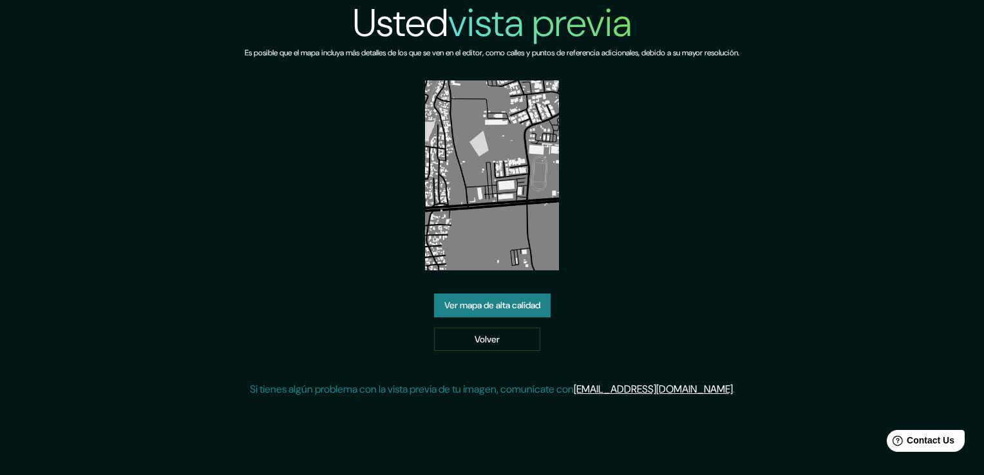
click at [496, 212] on img at bounding box center [492, 175] width 135 height 190
click at [518, 229] on img at bounding box center [492, 175] width 135 height 190
click at [509, 310] on link "Ver mapa de alta calidad" at bounding box center [492, 306] width 117 height 24
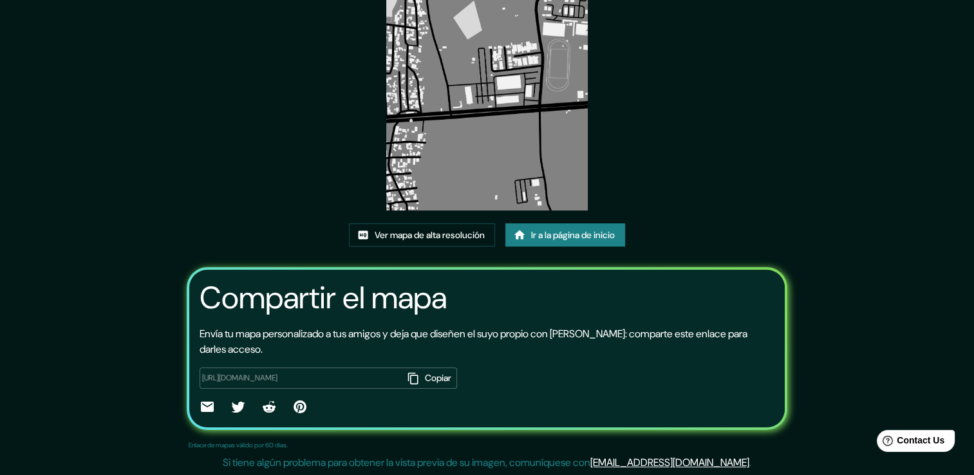
scroll to position [0, 294]
drag, startPoint x: 194, startPoint y: 375, endPoint x: 460, endPoint y: 375, distance: 265.9
click at [460, 375] on div "[URL][DOMAIN_NAME] Copiar ​" at bounding box center [487, 387] width 575 height 60
click at [449, 232] on font "Ver mapa de alta resolución" at bounding box center [430, 235] width 110 height 16
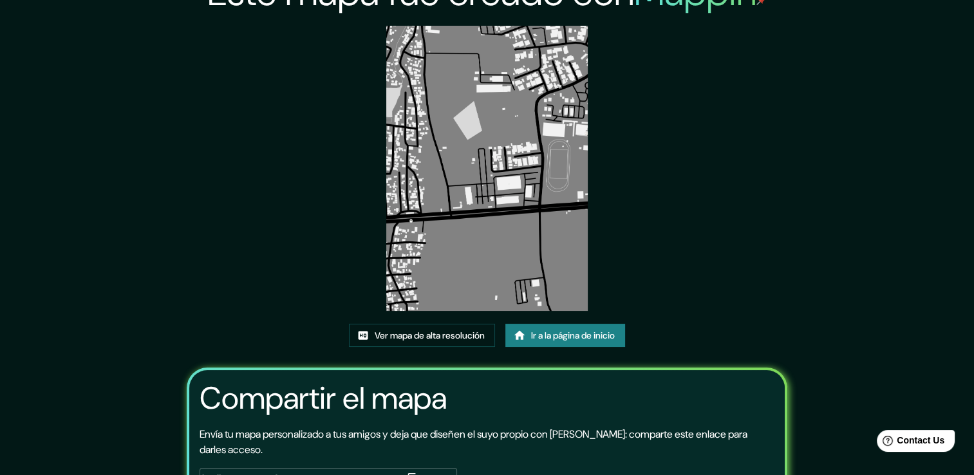
scroll to position [30, 0]
